Goal: Check status

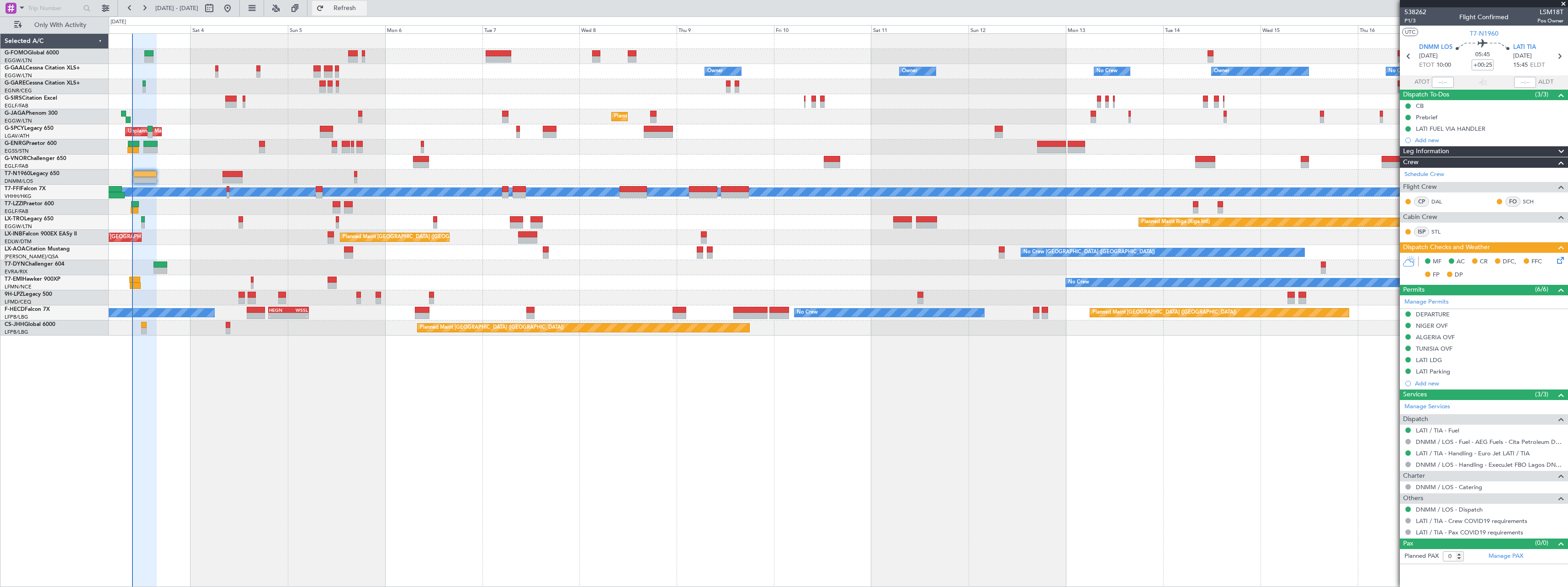
click at [364, 6] on span "Refresh" at bounding box center [345, 8] width 38 height 7
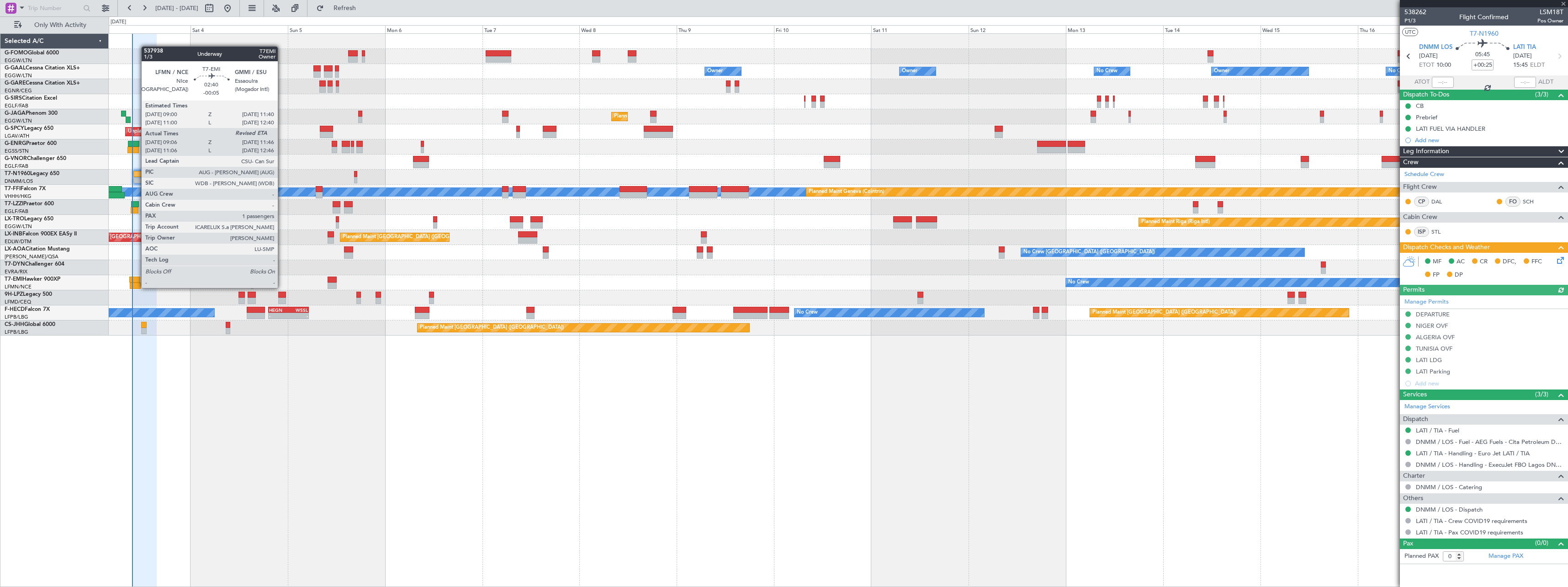
click at [136, 287] on div at bounding box center [135, 286] width 11 height 7
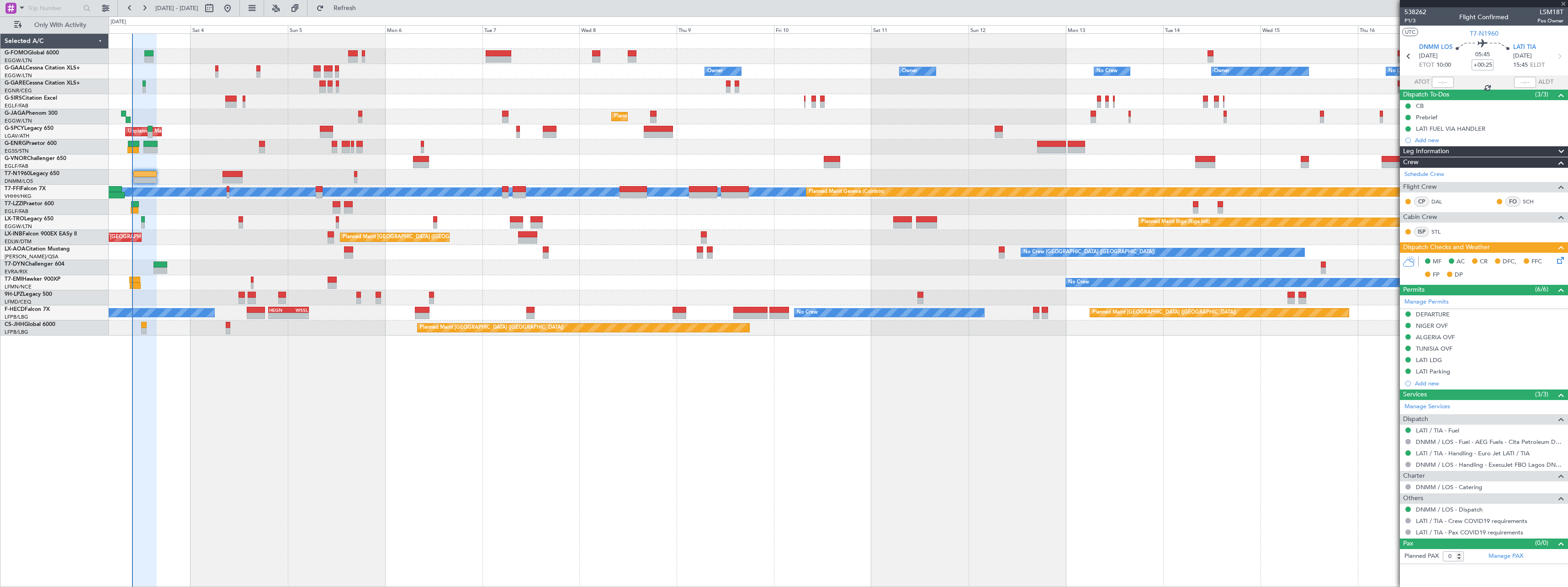
type input "-00:05"
type input "09:06"
type input "1"
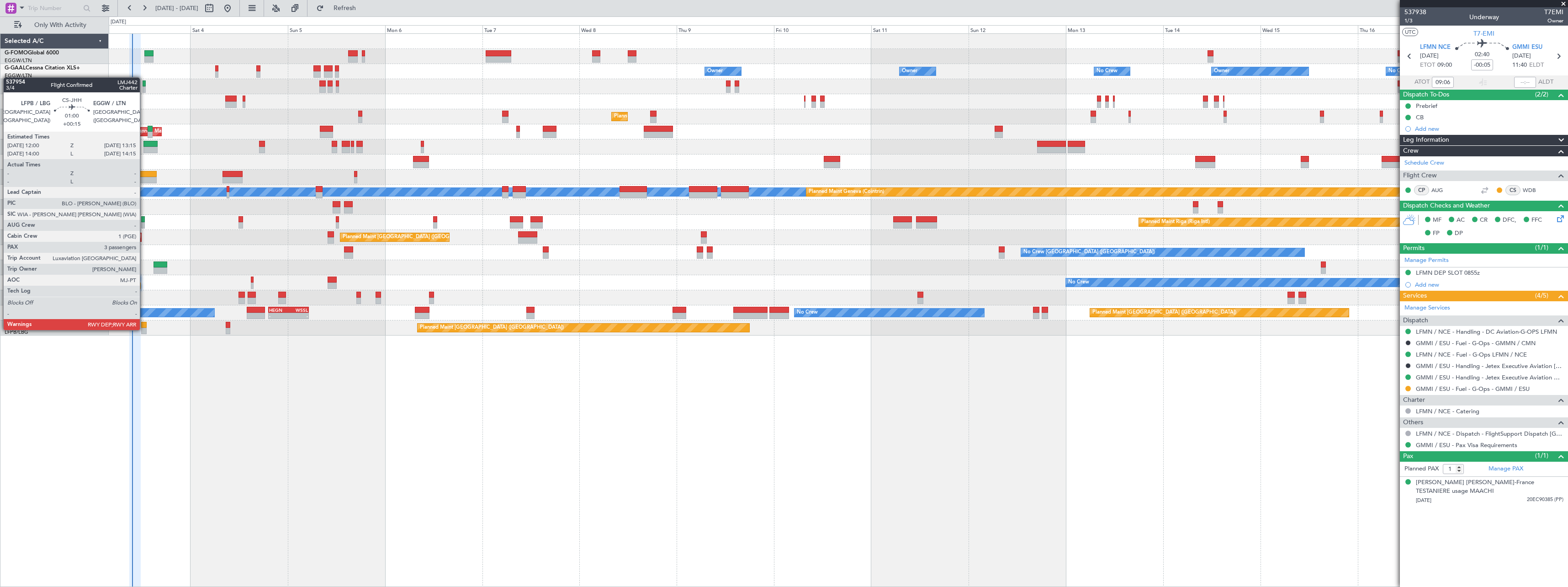
click at [144, 329] on div at bounding box center [144, 331] width 5 height 7
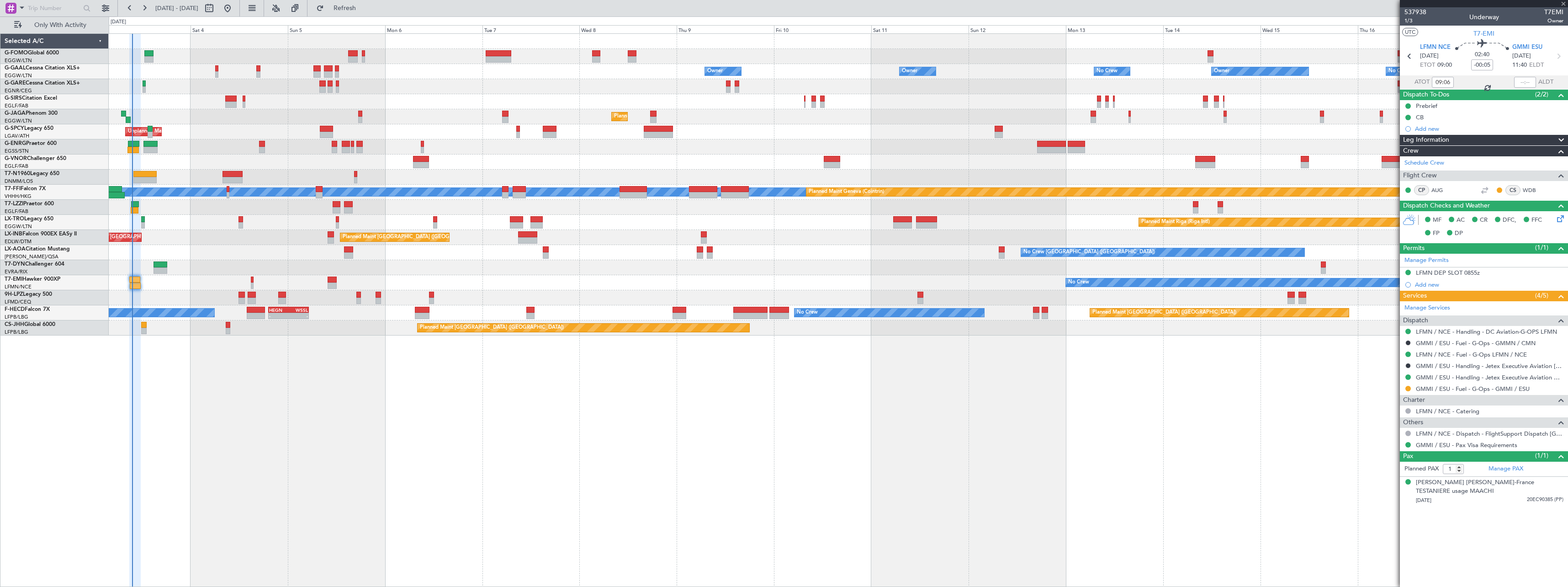
type input "+00:15"
type input "3"
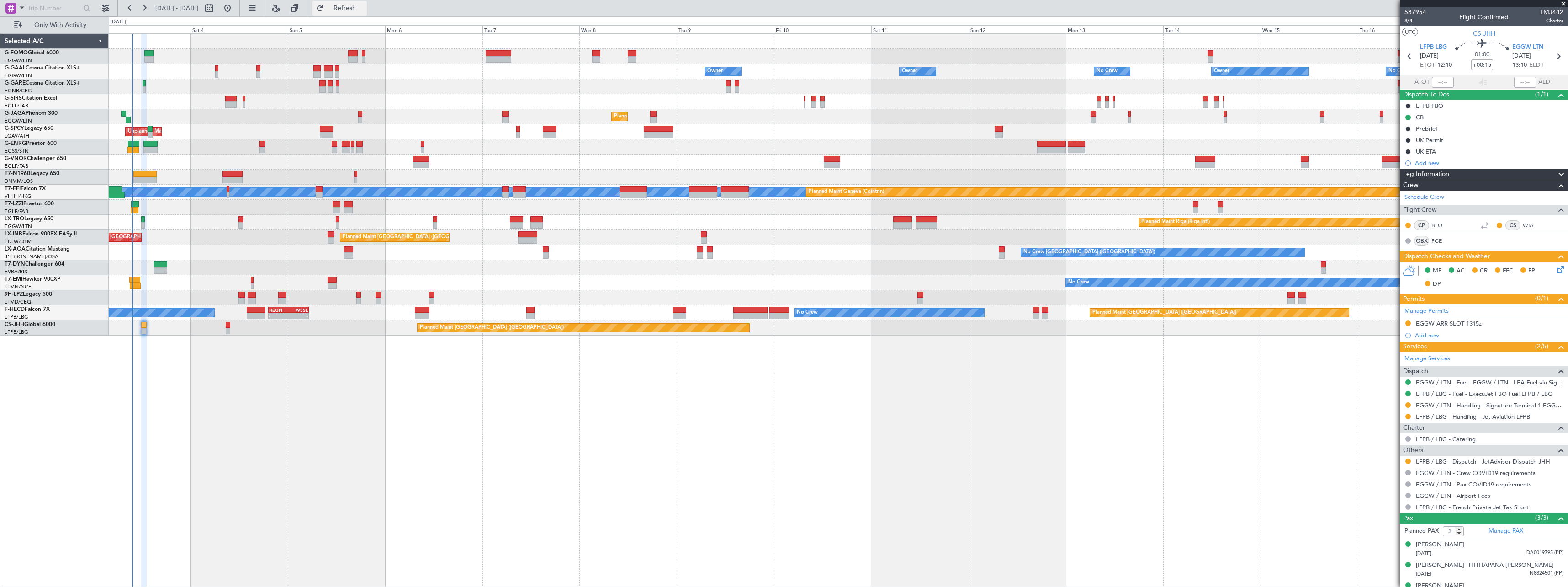
click at [364, 9] on span "Refresh" at bounding box center [345, 8] width 38 height 7
click at [364, 8] on span "Refresh" at bounding box center [345, 8] width 38 height 7
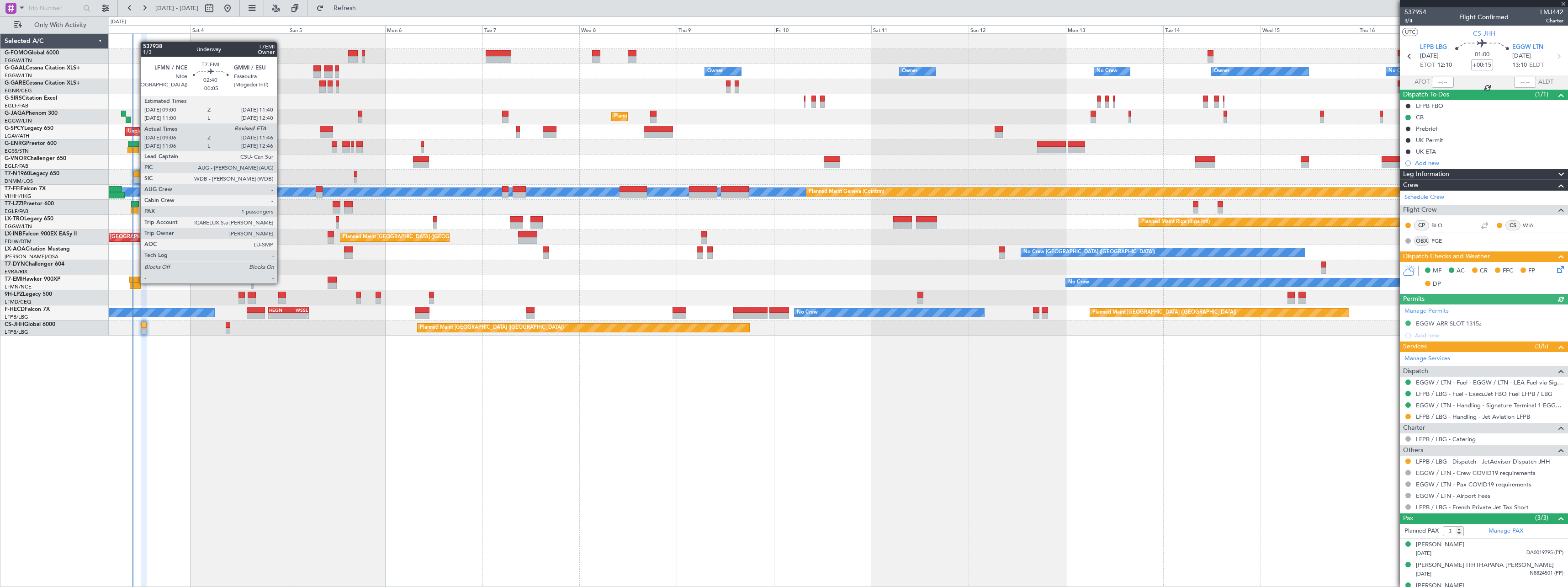
click at [136, 283] on div at bounding box center [135, 286] width 11 height 7
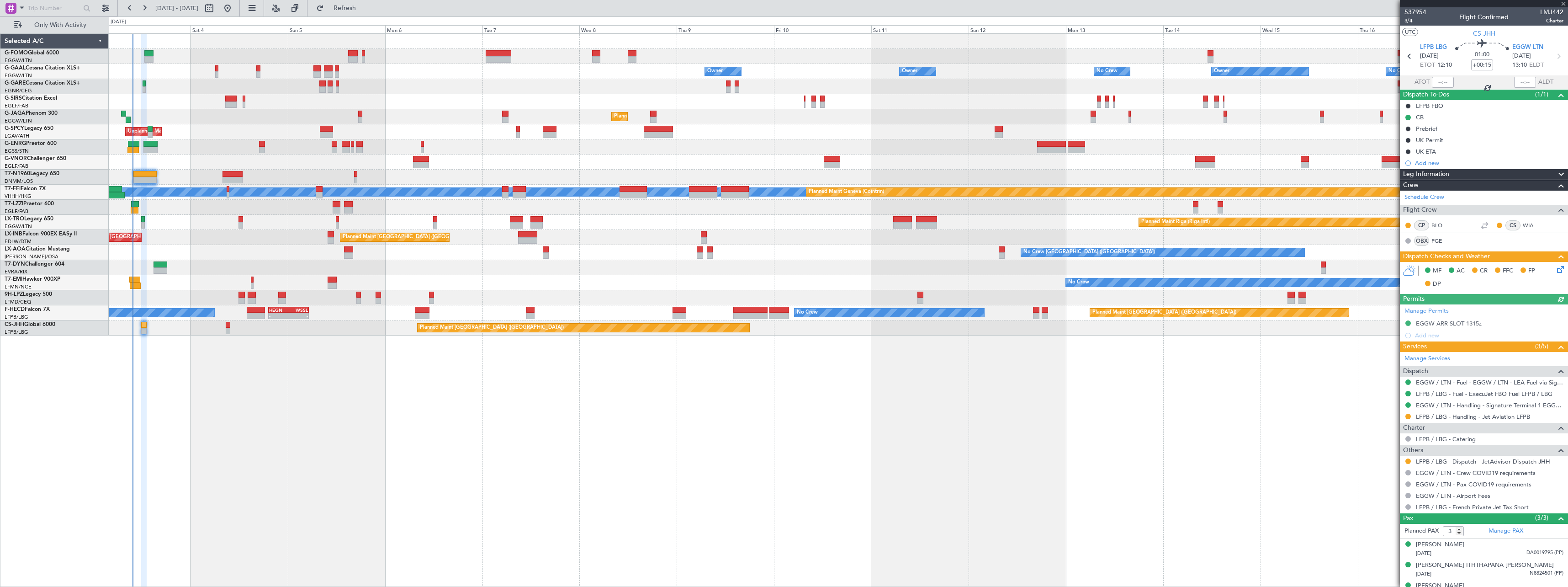
type input "-00:05"
type input "09:06"
type input "1"
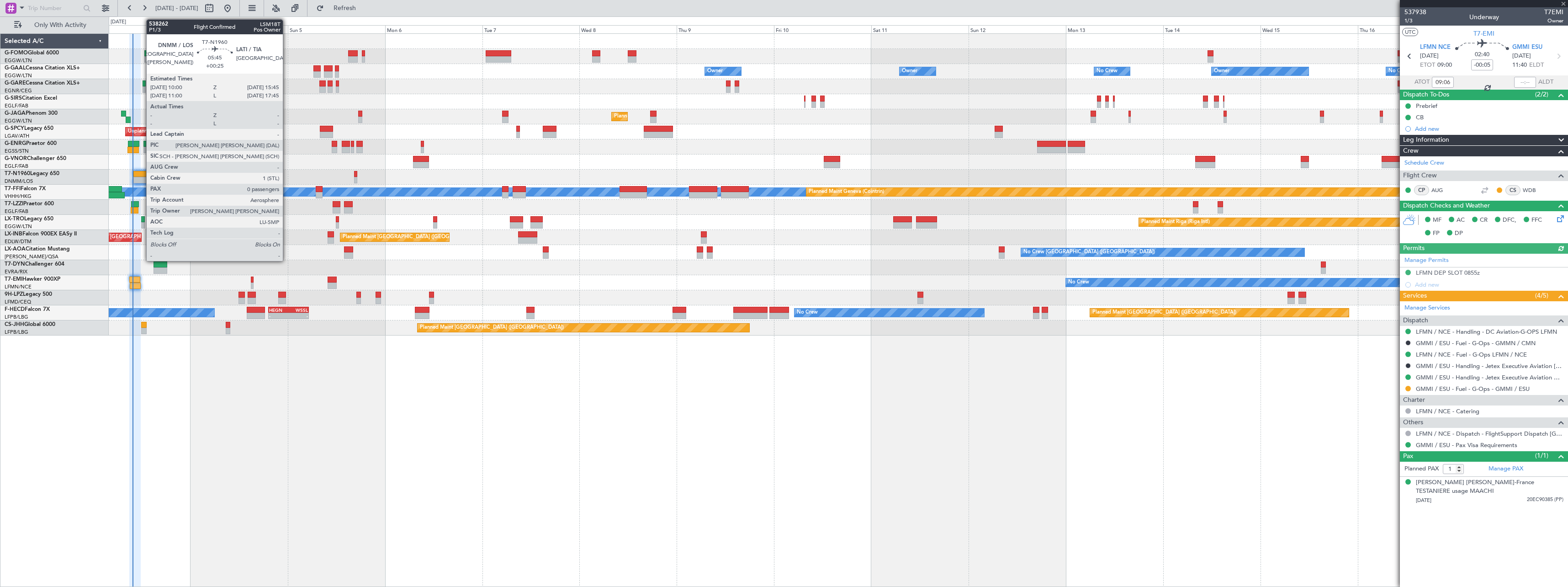
click at [142, 174] on div at bounding box center [145, 174] width 24 height 7
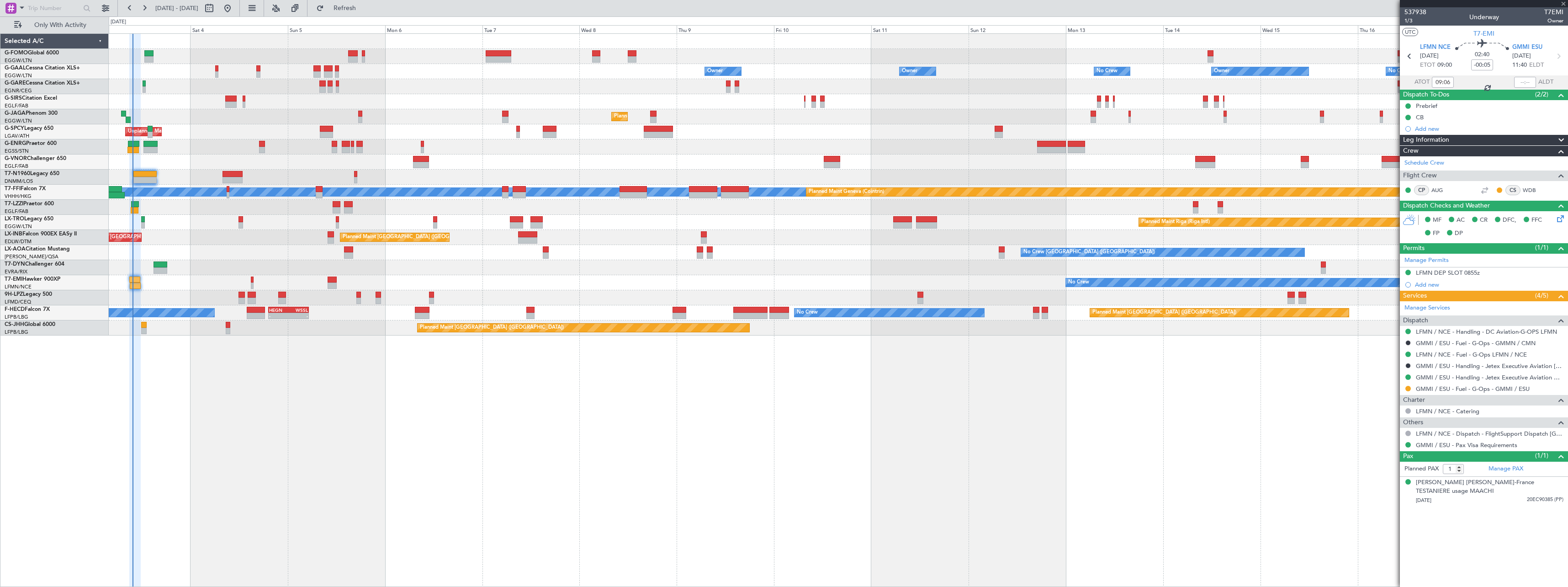
type input "+00:25"
type input "0"
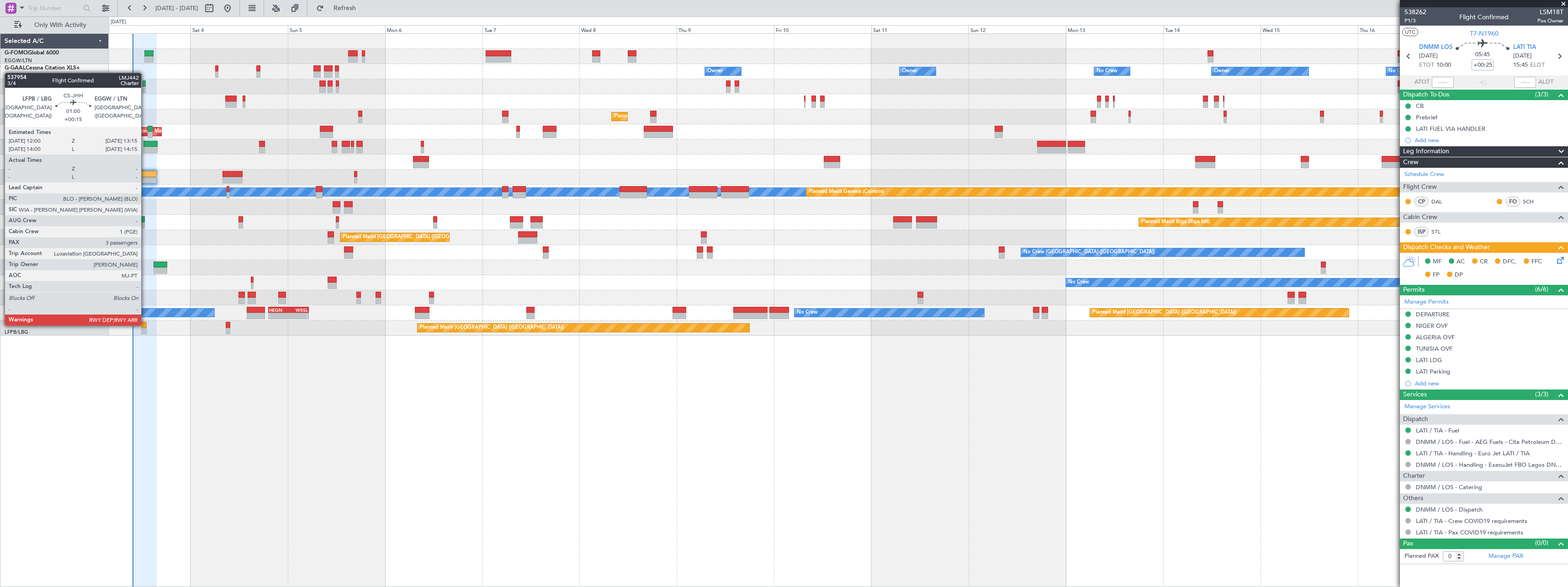
click at [145, 325] on div at bounding box center [144, 325] width 5 height 7
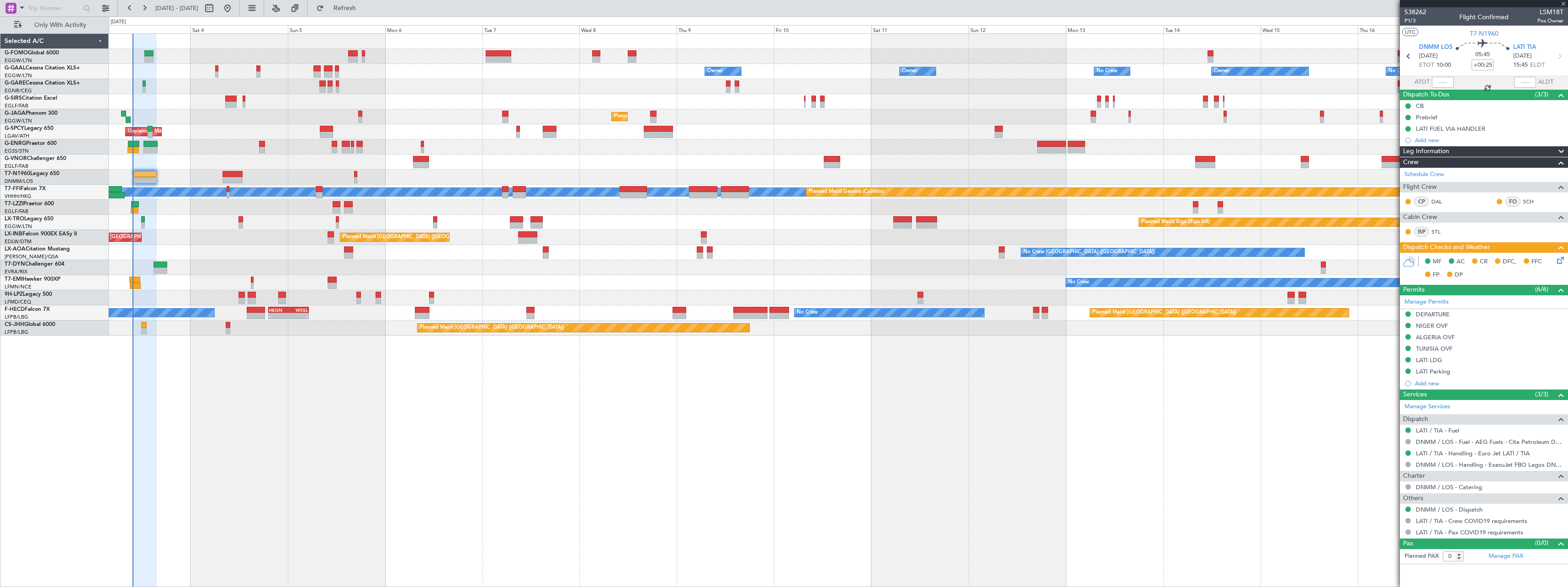
type input "+00:15"
type input "3"
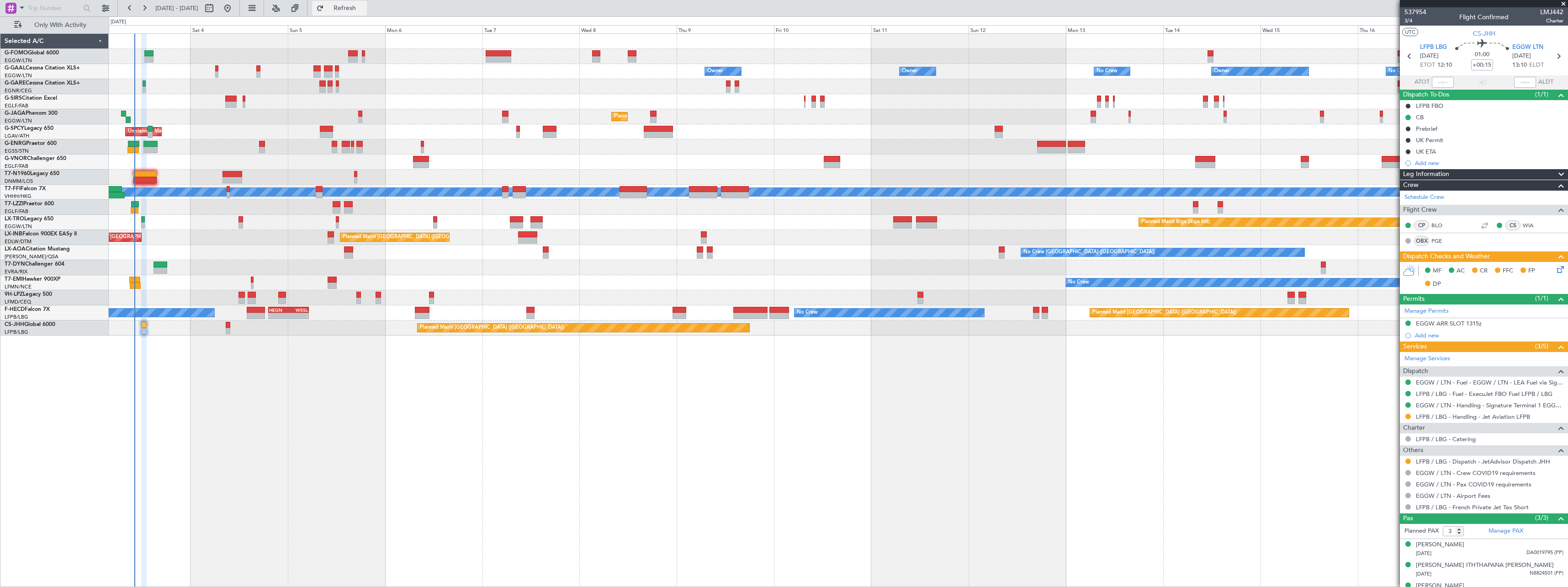
click at [364, 7] on span "Refresh" at bounding box center [345, 8] width 38 height 7
